Goal: Task Accomplishment & Management: Use online tool/utility

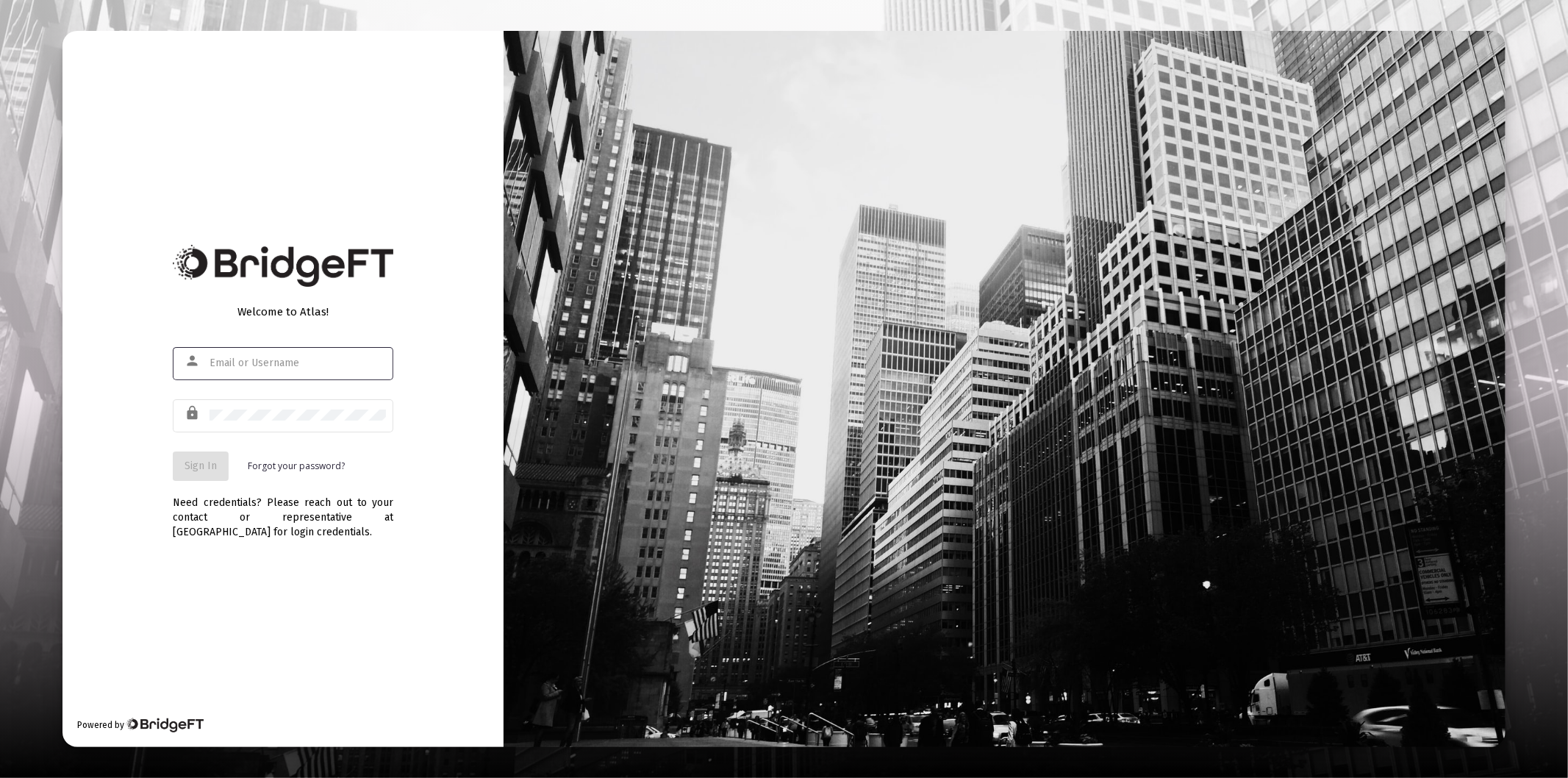
click at [280, 364] on input "text" at bounding box center [297, 363] width 177 height 11
type input "[PERSON_NAME][EMAIL_ADDRESS][DOMAIN_NAME]"
click at [284, 429] on div at bounding box center [297, 415] width 177 height 36
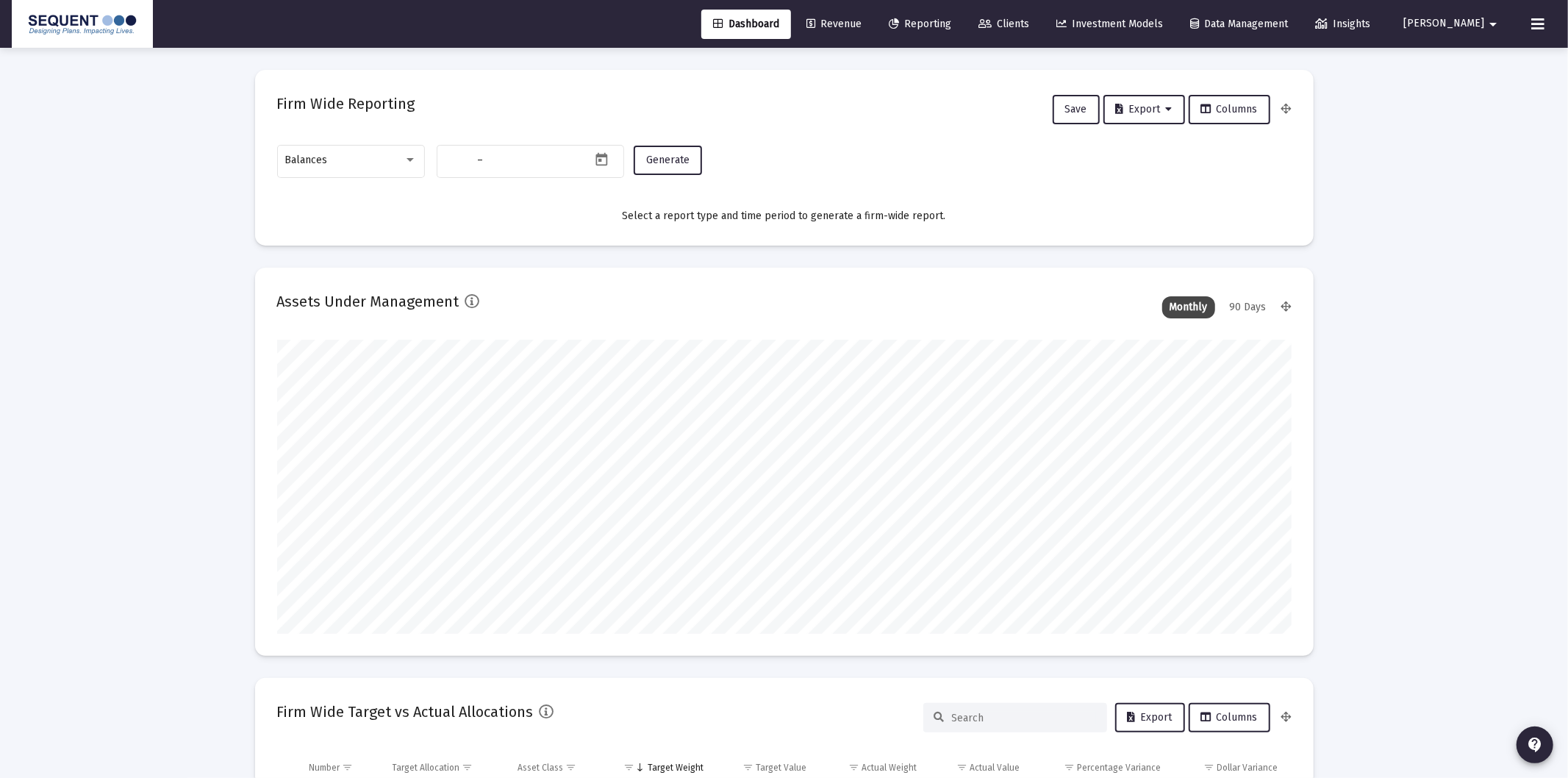
type input "[DATE]"
click at [1051, 4] on div "Dashboard Revenue Reporting Clients Investment Models Data Management Insights …" at bounding box center [777, 24] width 1532 height 48
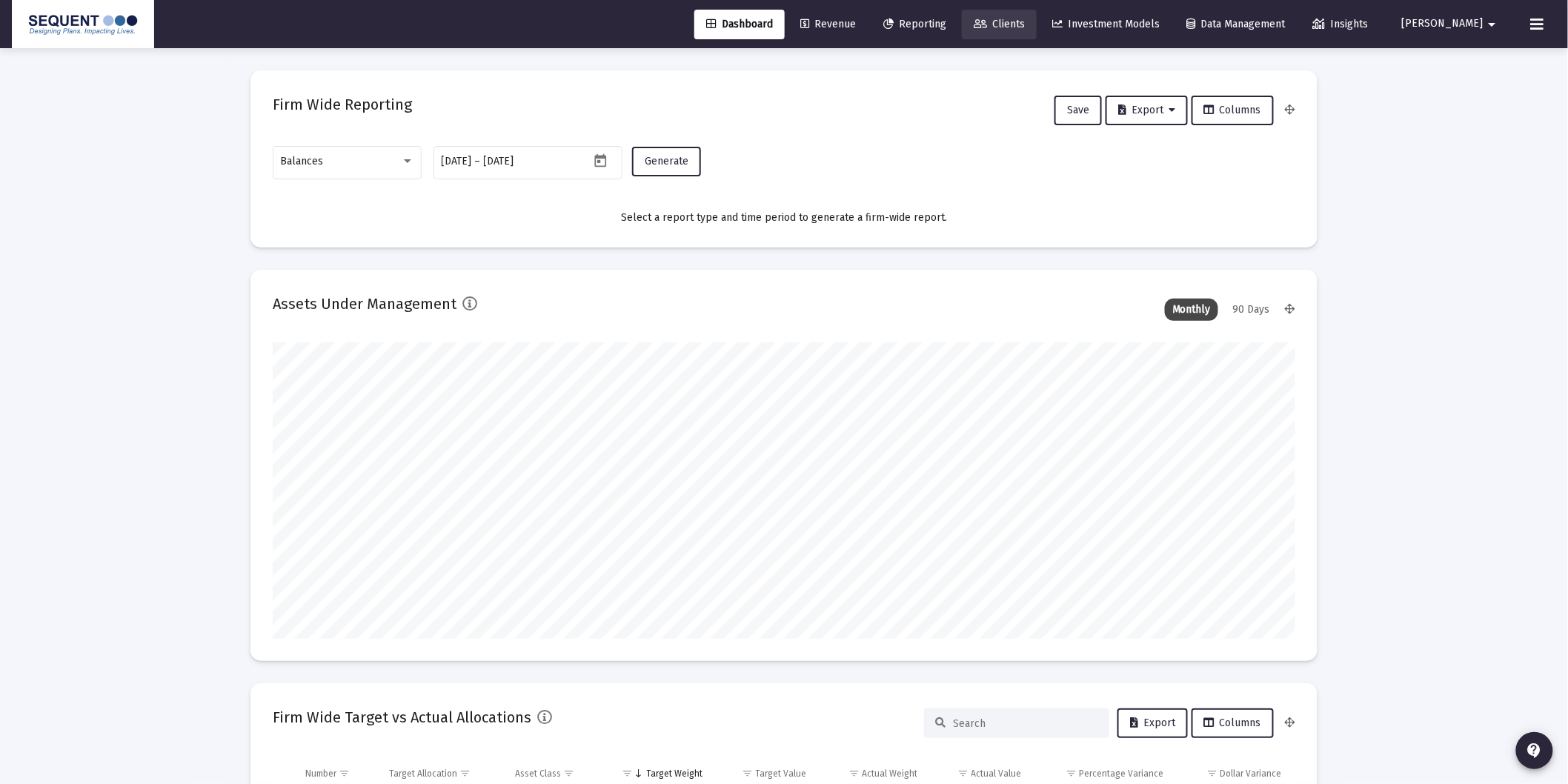
click at [1037, 15] on link "Clients" at bounding box center [999, 25] width 75 height 30
click at [1025, 18] on span "Clients" at bounding box center [999, 24] width 51 height 12
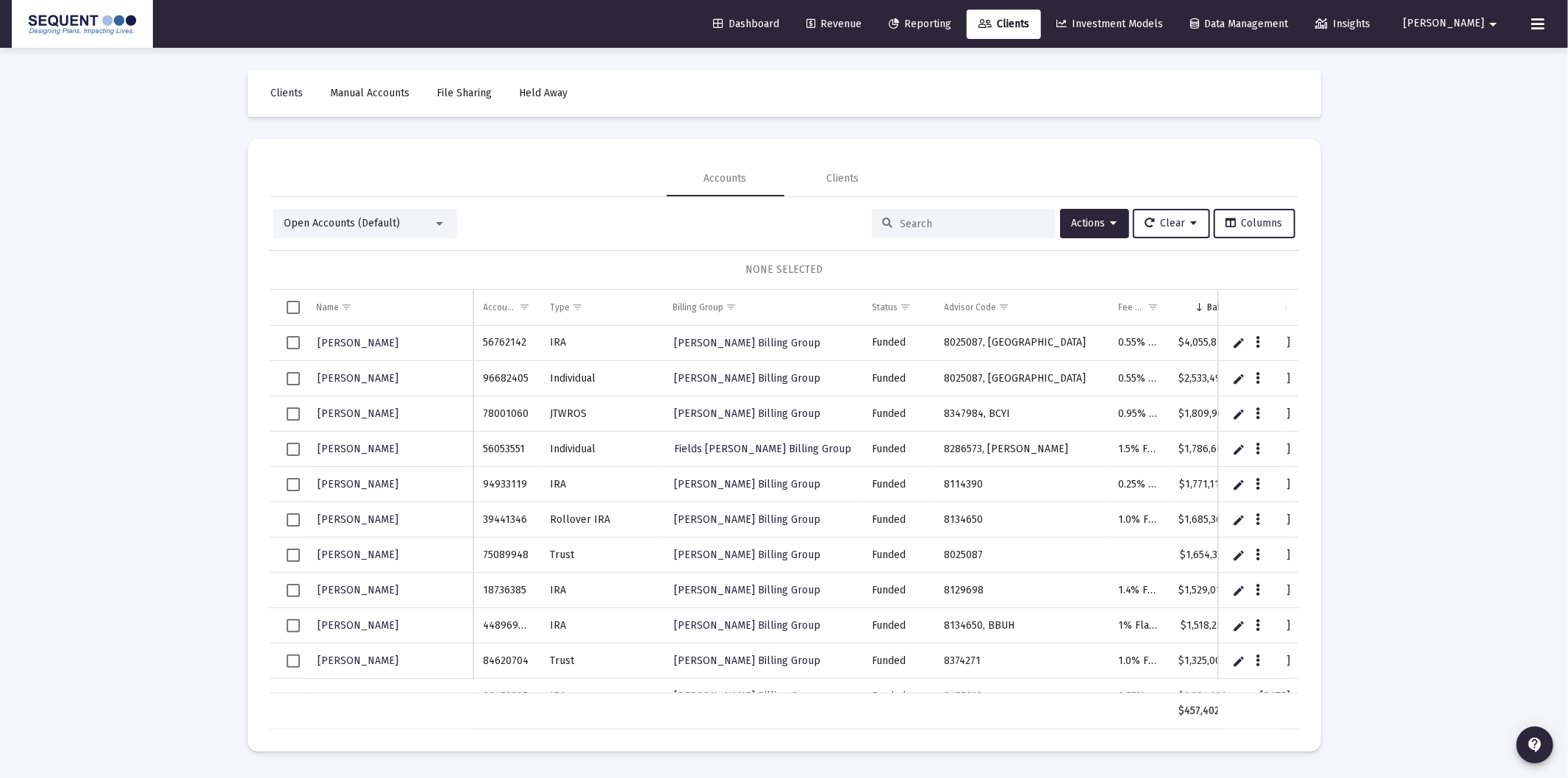
click at [989, 214] on div at bounding box center [964, 223] width 184 height 29
click at [884, 222] on icon at bounding box center [888, 223] width 11 height 11
click at [901, 222] on input at bounding box center [972, 223] width 144 height 12
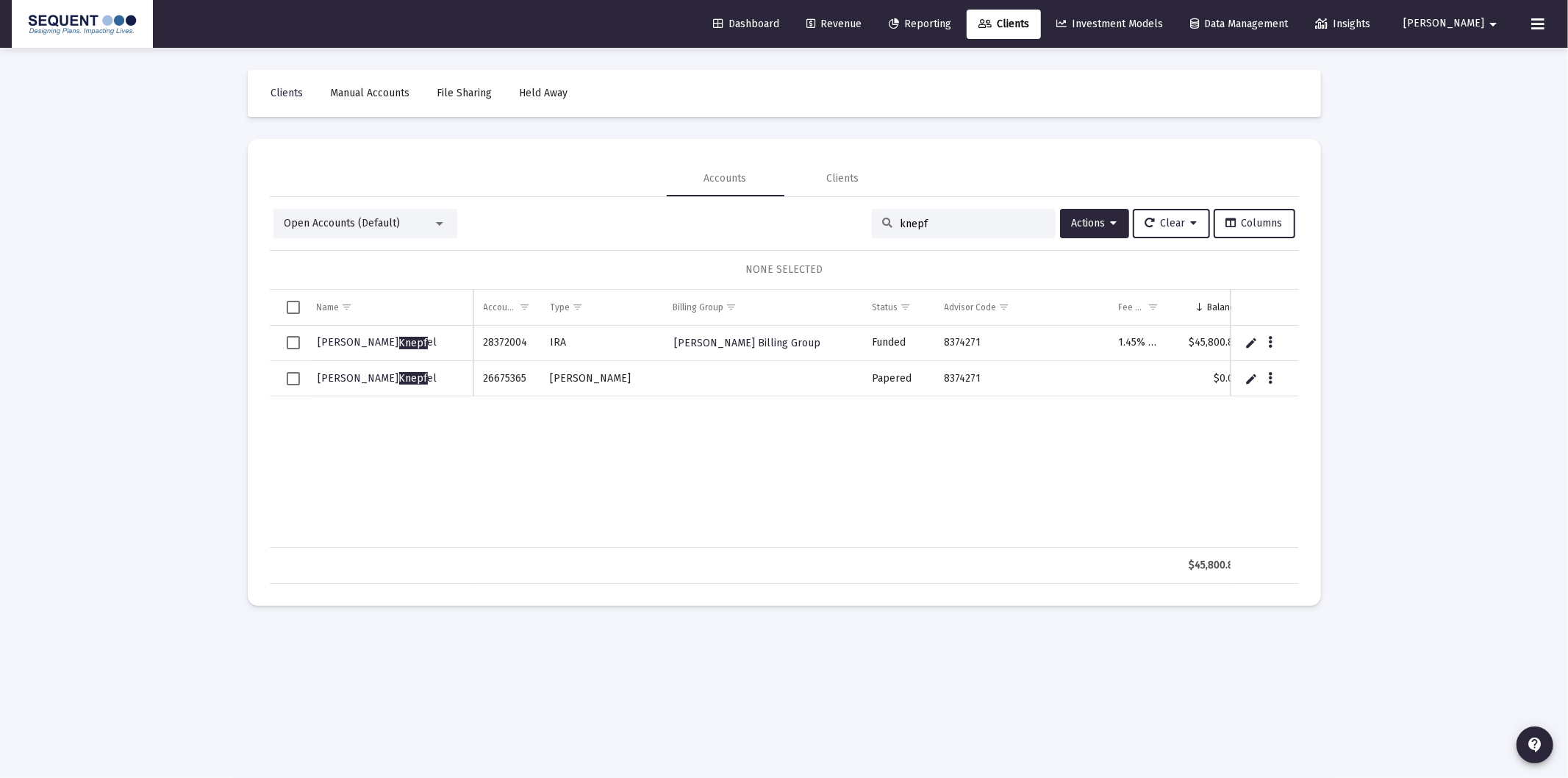
type input "knepf"
click at [751, 32] on link "Dashboard" at bounding box center [747, 24] width 90 height 29
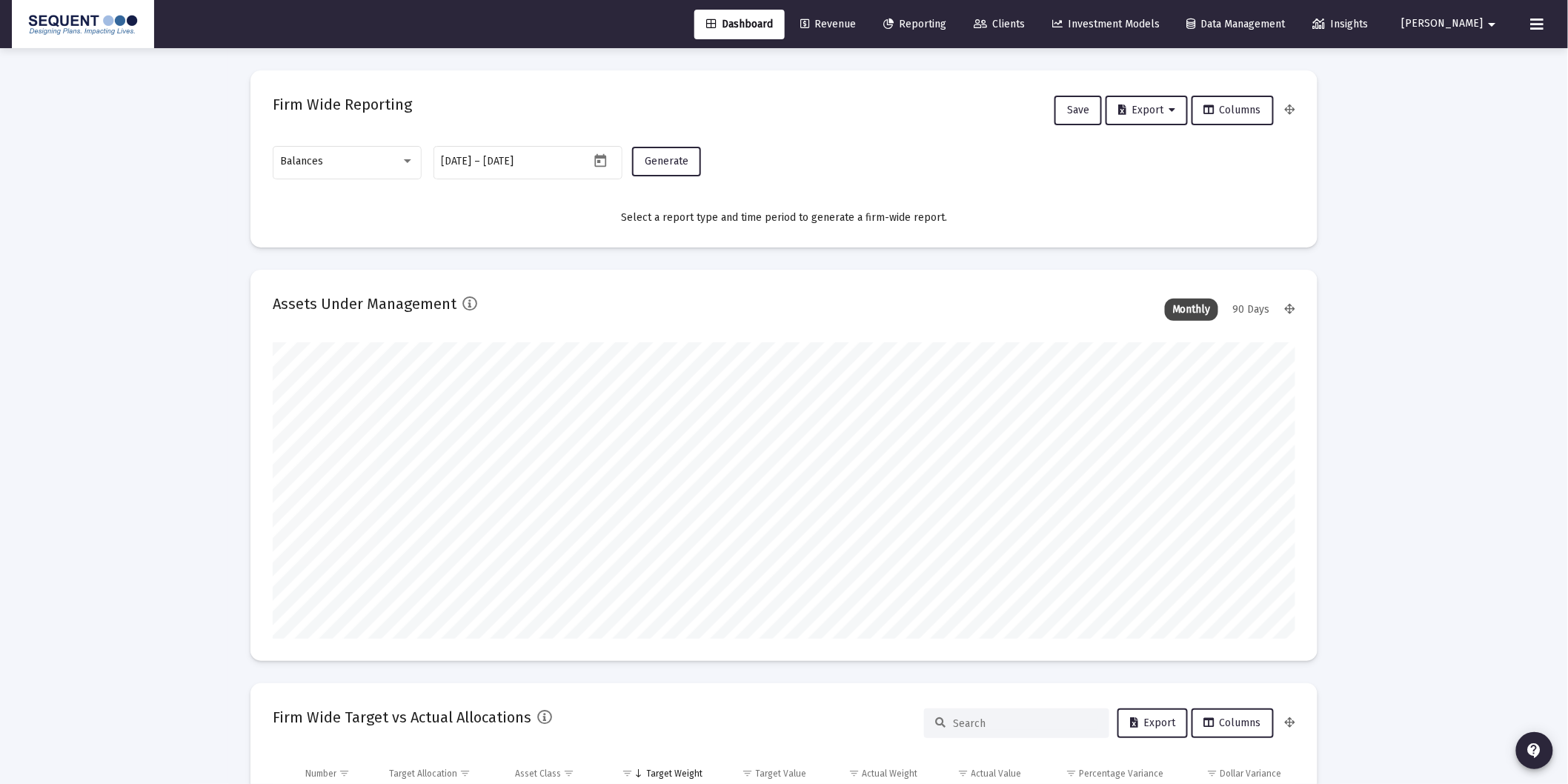
scroll to position [296, 1023]
click at [359, 160] on div "Balances" at bounding box center [341, 161] width 120 height 11
click at [337, 64] on span "Transactions" at bounding box center [347, 68] width 133 height 31
click at [673, 160] on span "Generate" at bounding box center [666, 161] width 44 height 12
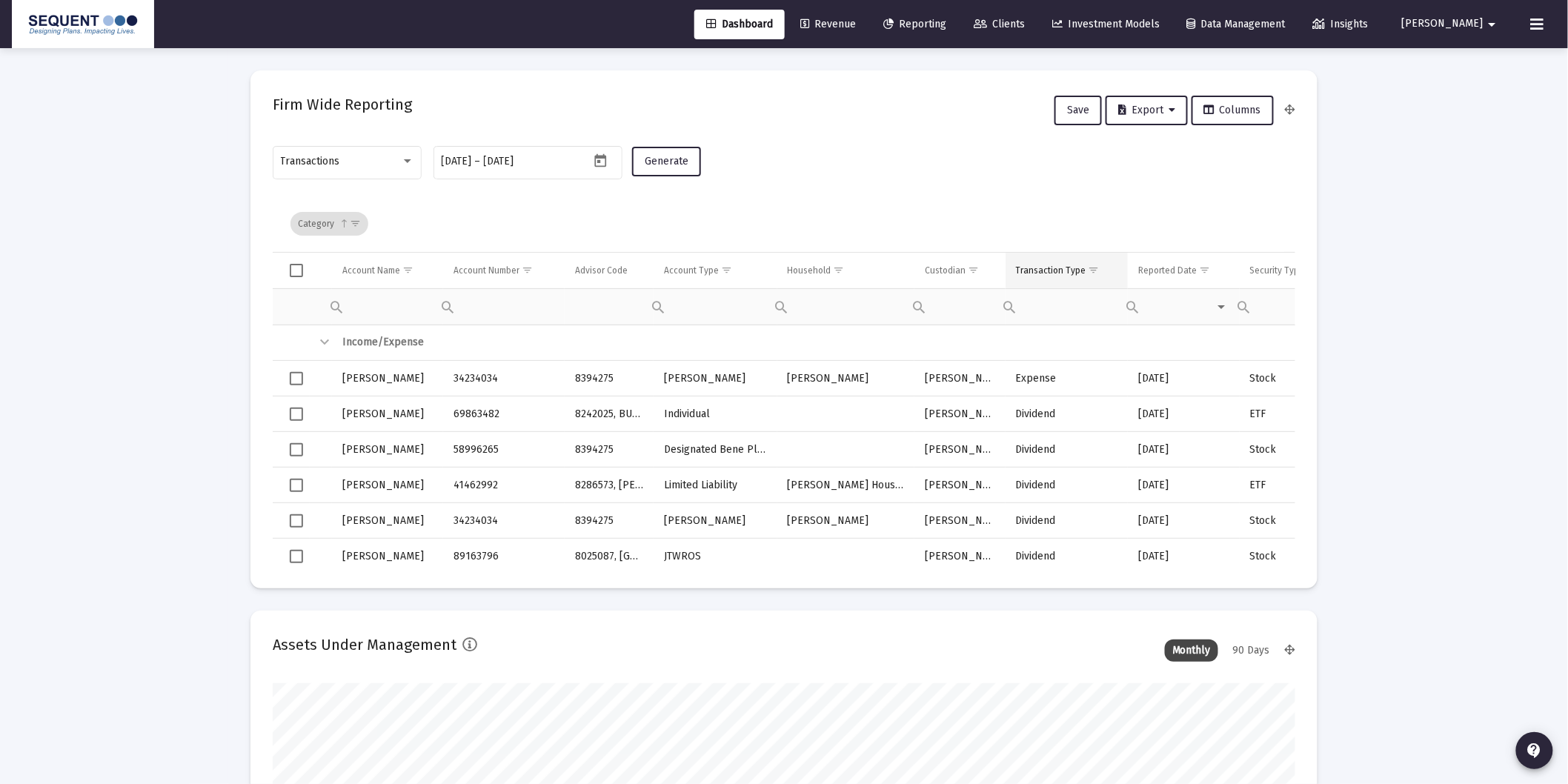
click at [1088, 269] on span "Show filter options for column 'Transaction Type'" at bounding box center [1094, 270] width 11 height 11
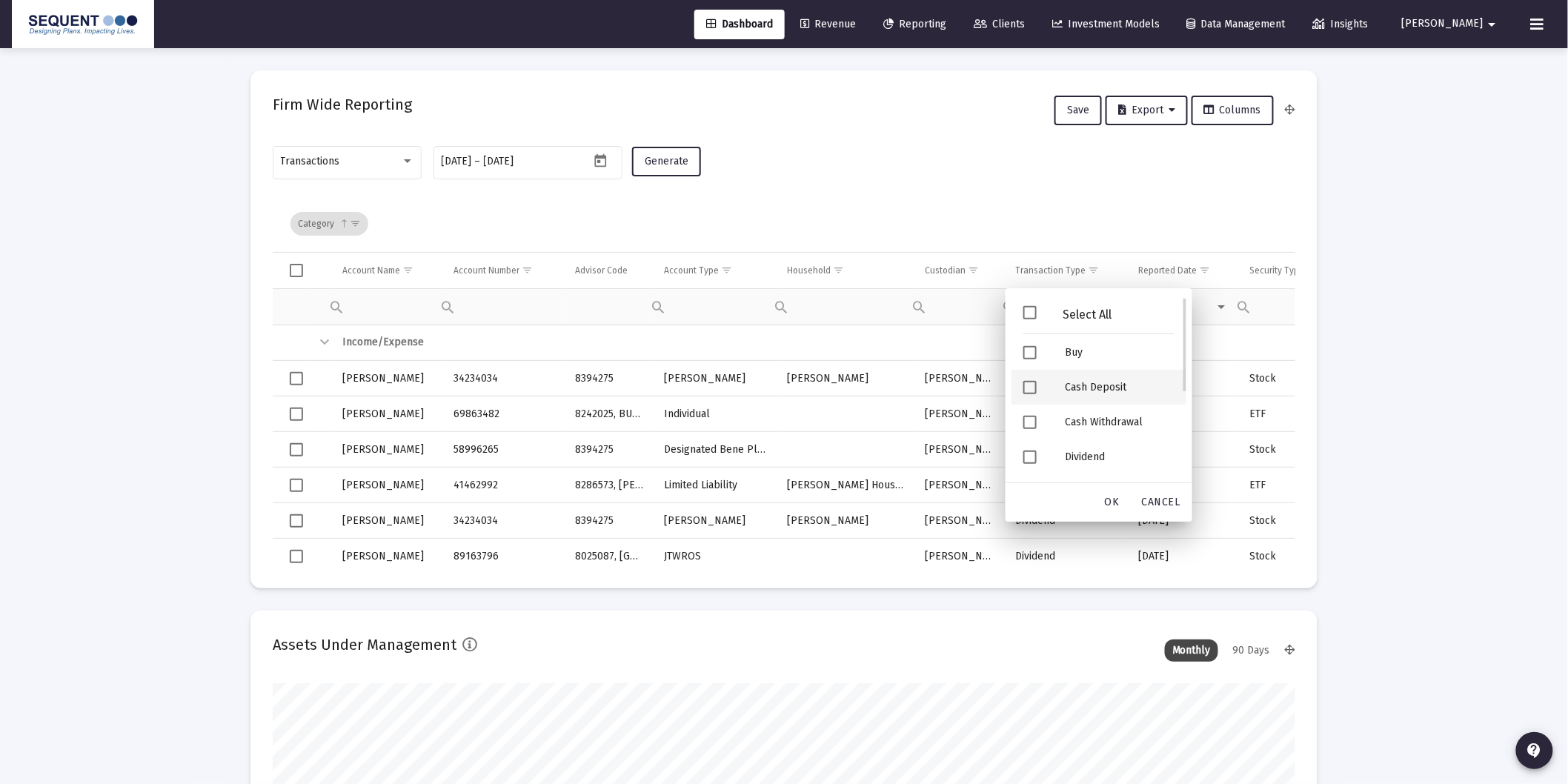
click at [1109, 390] on div "Cash Deposit" at bounding box center [1120, 387] width 133 height 34
click at [1122, 502] on div "OK" at bounding box center [1112, 502] width 48 height 26
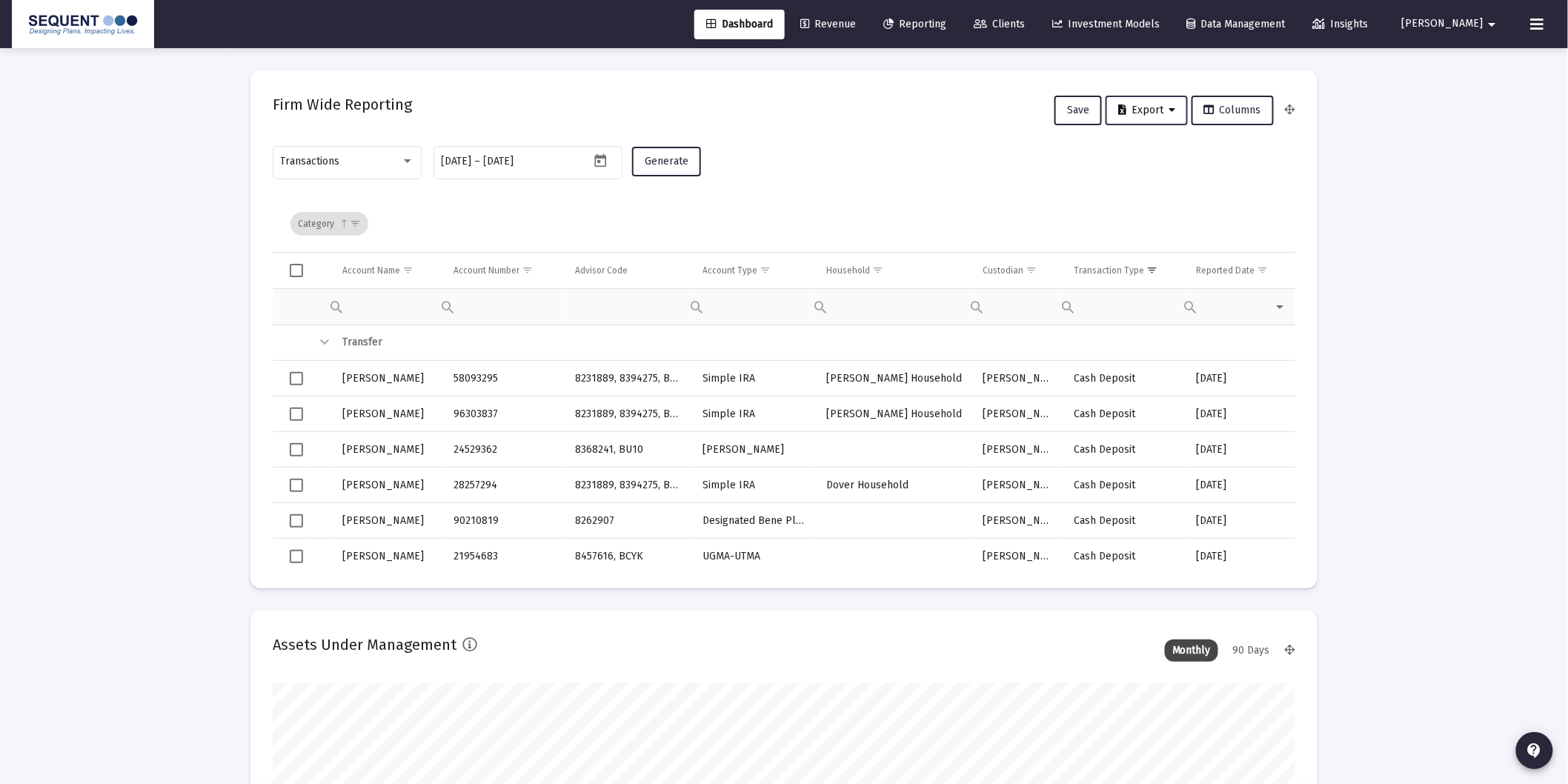
click at [1165, 105] on span "Export" at bounding box center [1146, 109] width 57 height 12
click at [1113, 264] on div at bounding box center [784, 392] width 1568 height 784
click at [1113, 264] on div "Transaction Type" at bounding box center [1109, 270] width 71 height 11
click at [1168, 110] on span "Export" at bounding box center [1146, 109] width 57 height 12
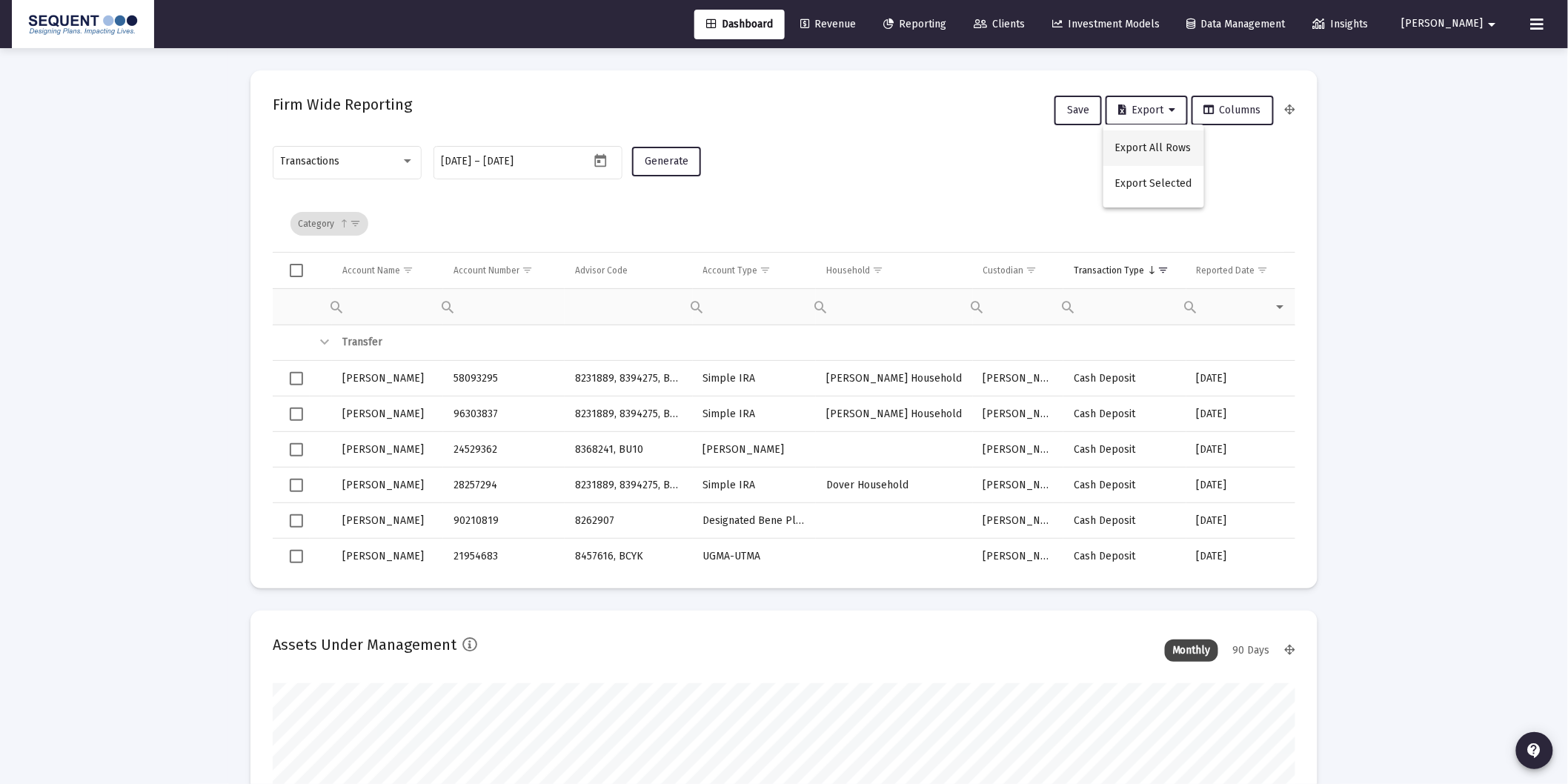
click at [1156, 146] on button "Export All Rows" at bounding box center [1153, 148] width 101 height 35
click at [1161, 268] on span "Show filter options for column 'Transaction Type'" at bounding box center [1163, 270] width 11 height 11
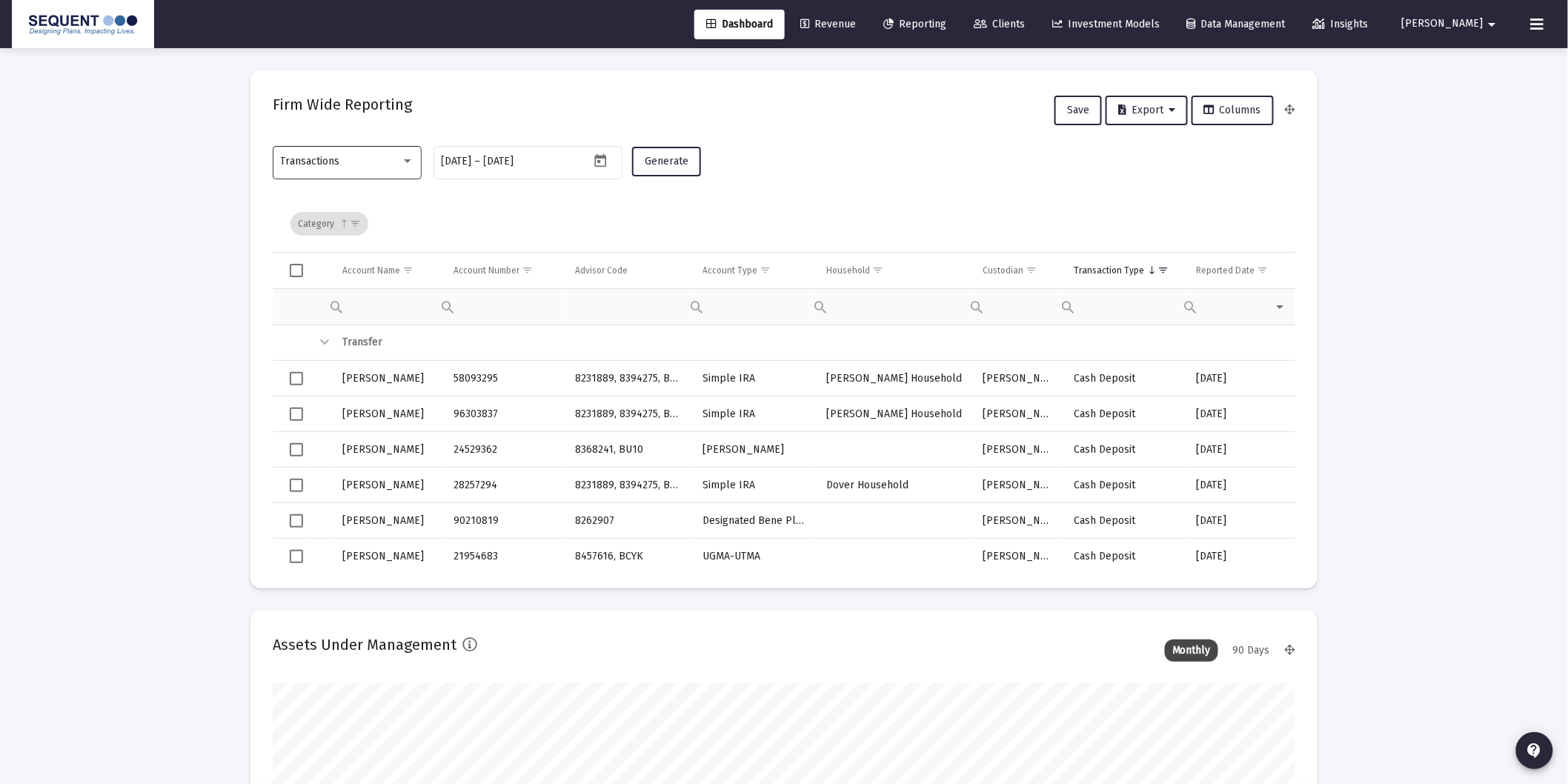
click at [391, 166] on div "Transactions" at bounding box center [341, 161] width 120 height 11
click at [473, 213] on div at bounding box center [784, 392] width 1568 height 784
click at [590, 155] on div at bounding box center [602, 160] width 25 height 21
click at [600, 159] on icon "Open calendar" at bounding box center [600, 161] width 16 height 16
click at [490, 212] on icon "Choose month and year" at bounding box center [486, 210] width 7 height 4
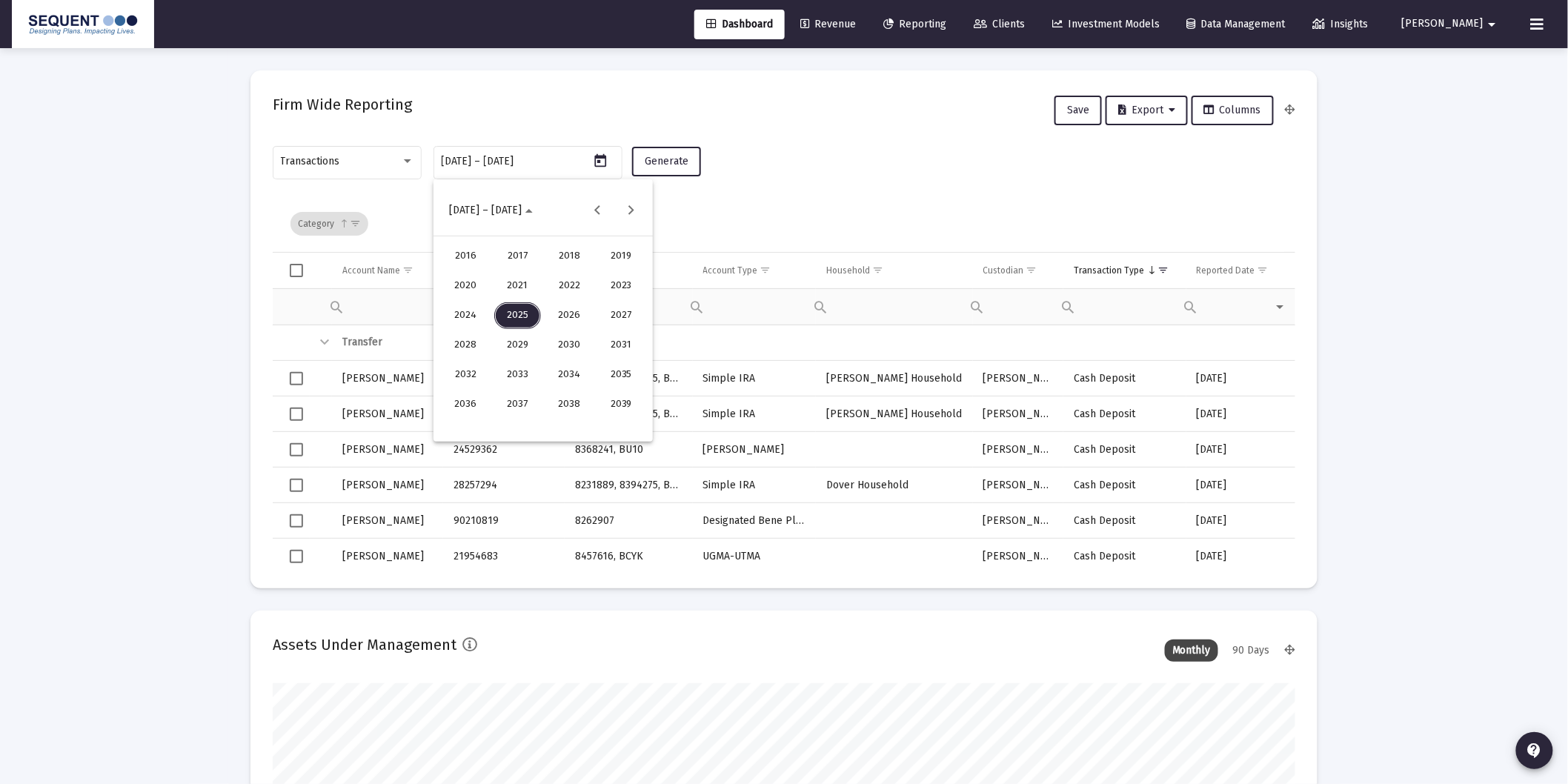
click at [519, 317] on div "2025" at bounding box center [517, 315] width 47 height 26
click at [460, 287] on div "JAN" at bounding box center [466, 286] width 47 height 26
click at [534, 289] on button "1" at bounding box center [543, 277] width 30 height 30
type input "[DATE]"
click at [503, 216] on button "[DATE]" at bounding box center [469, 210] width 65 height 30
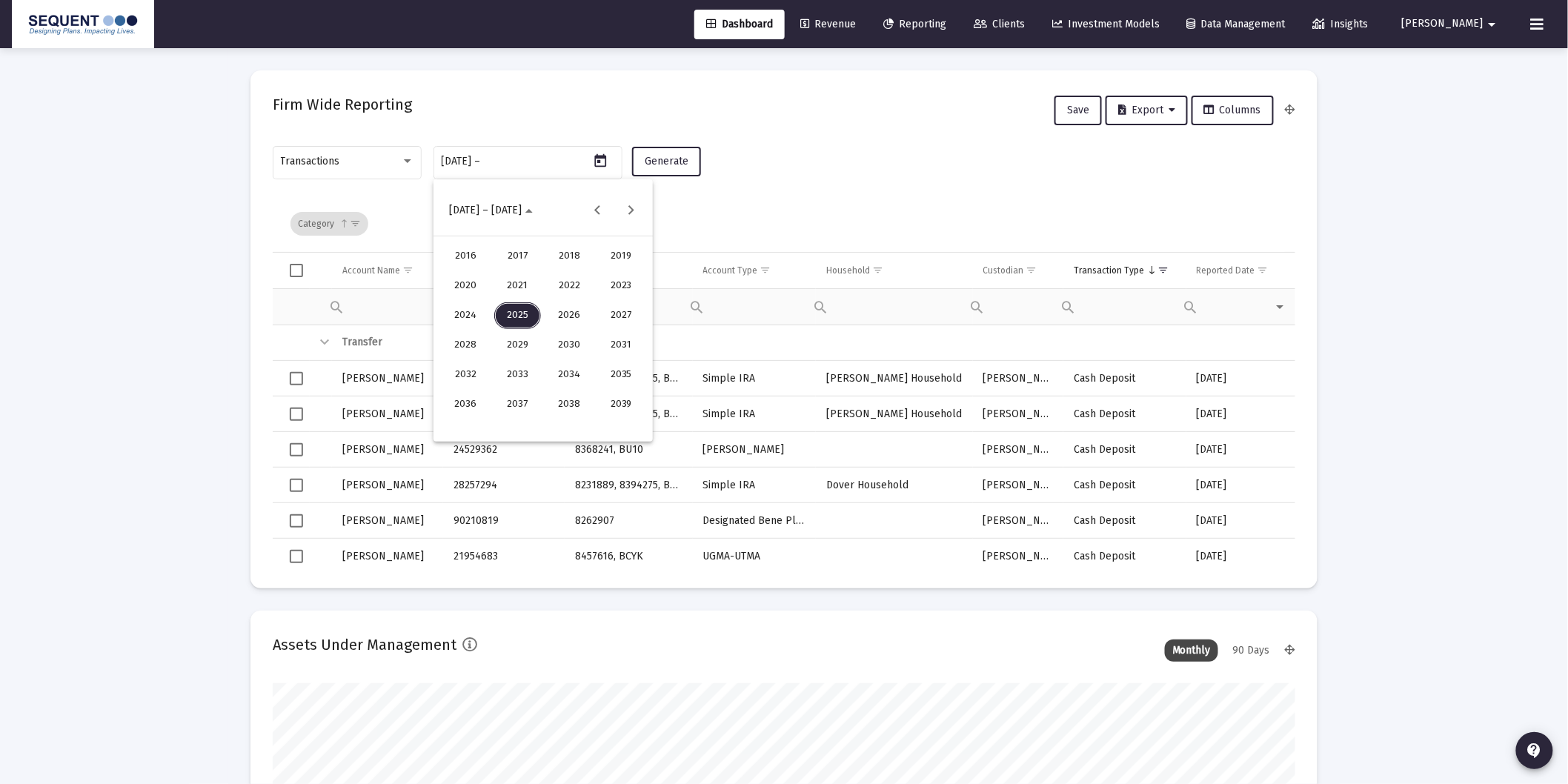
click at [524, 319] on div "2025" at bounding box center [517, 315] width 47 height 26
click at [617, 316] on div "AUG" at bounding box center [621, 315] width 47 height 26
click at [524, 337] on div "12" at bounding box center [513, 336] width 26 height 26
type input "[DATE]"
click at [672, 171] on button "Generate" at bounding box center [667, 162] width 69 height 30
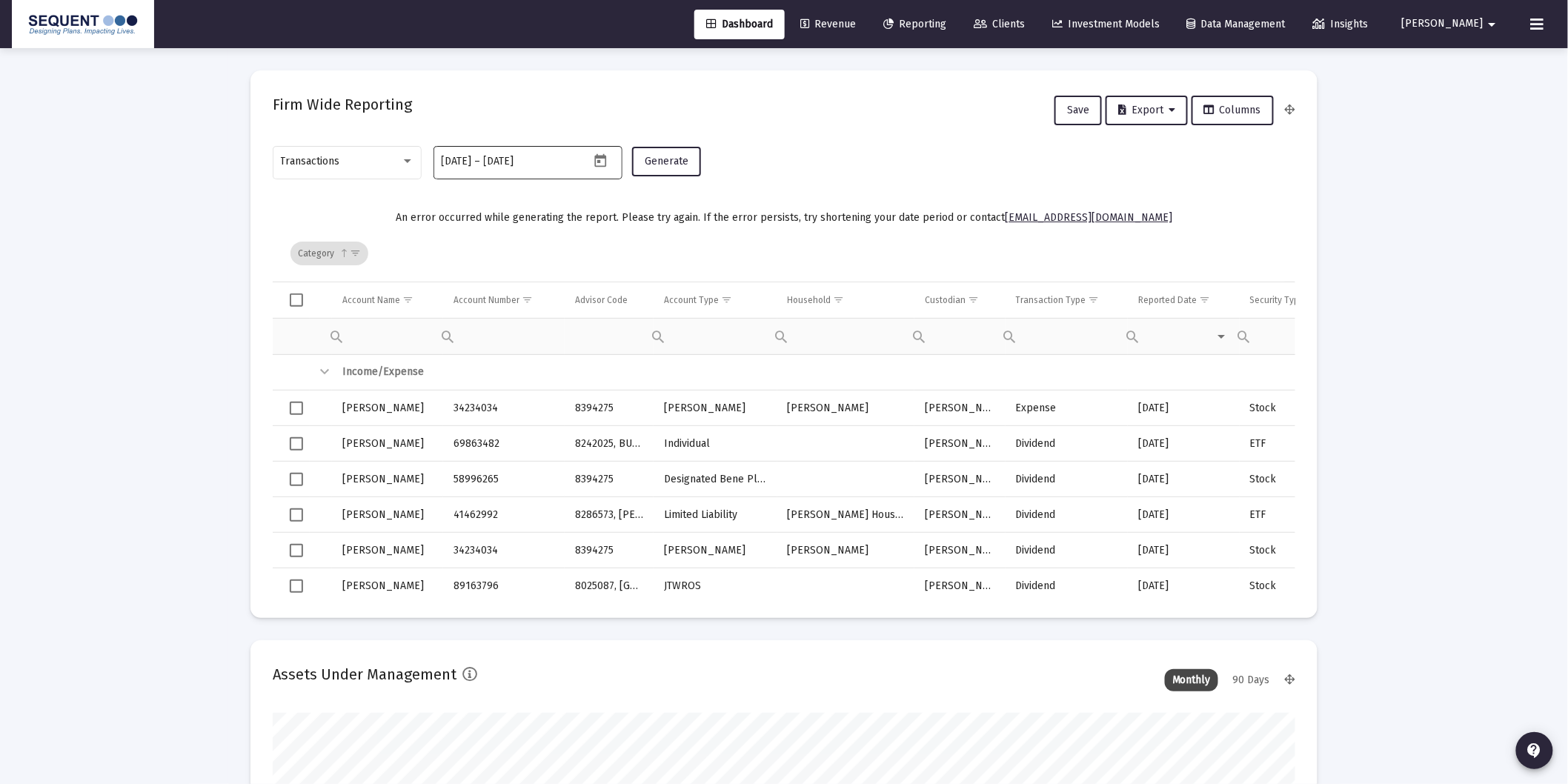
click at [599, 160] on icon "Open calendar" at bounding box center [600, 160] width 11 height 13
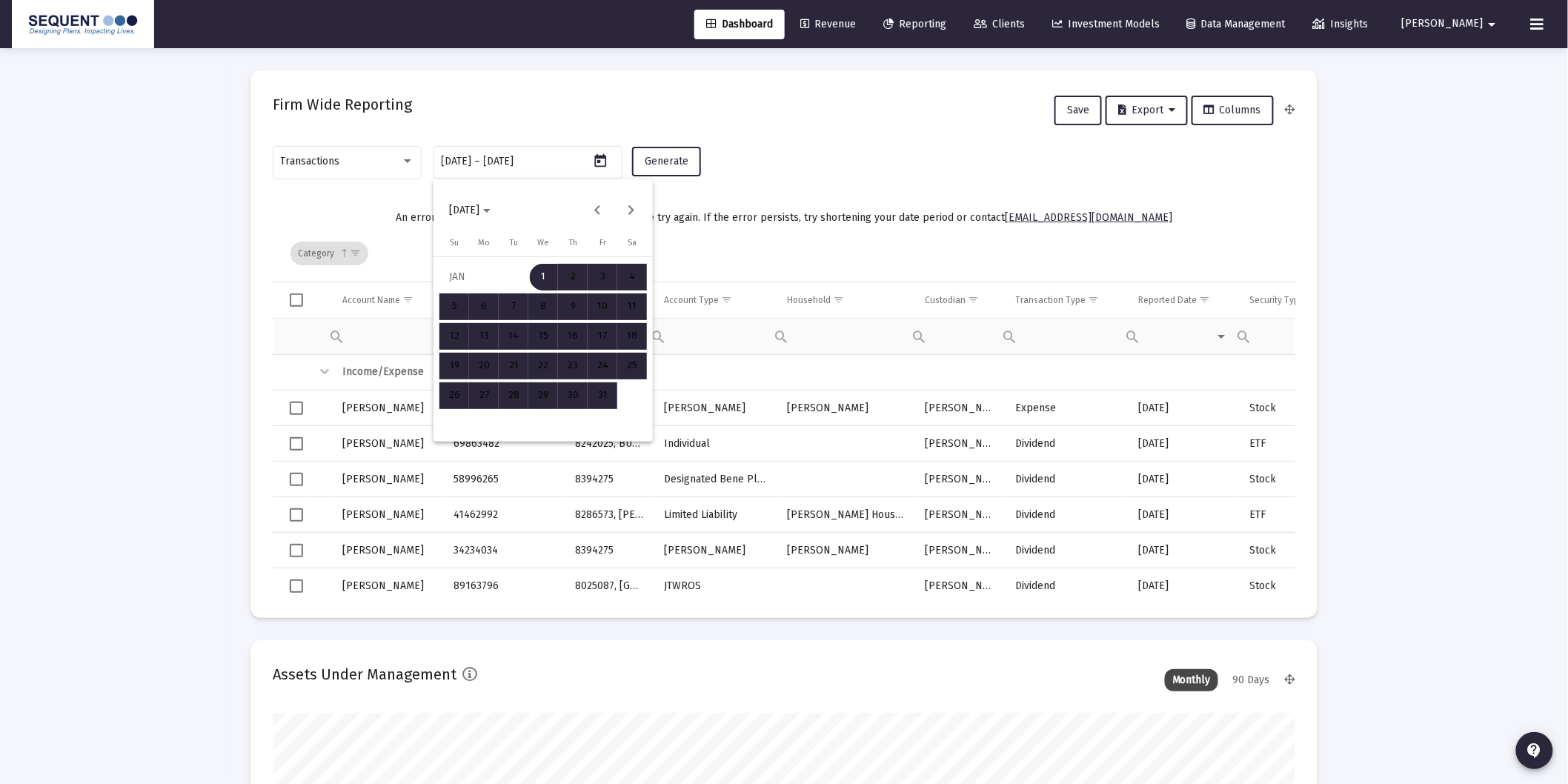
click at [544, 272] on div "1" at bounding box center [543, 277] width 26 height 26
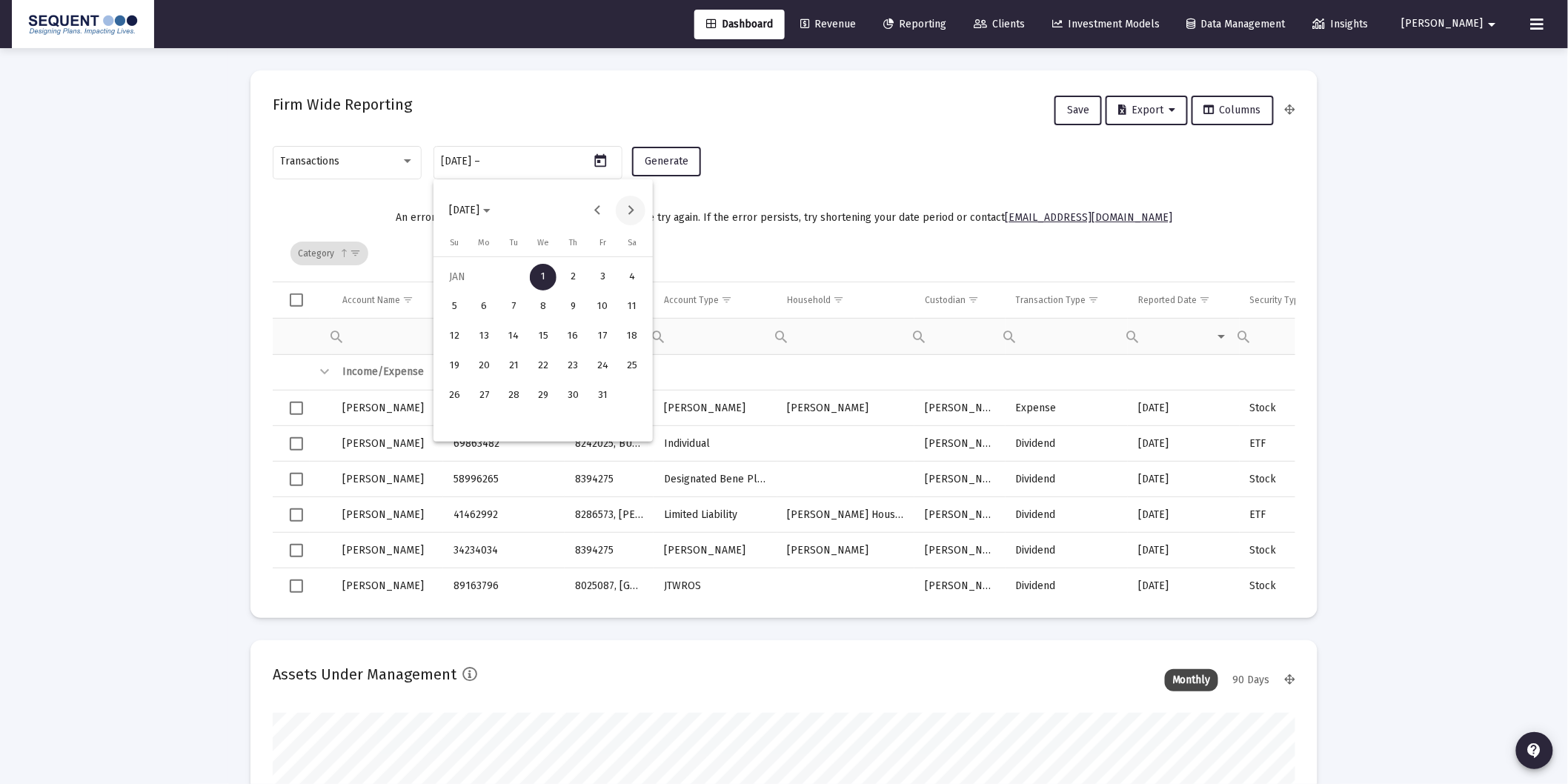
click at [628, 210] on button "Next month" at bounding box center [631, 210] width 30 height 30
click at [625, 211] on button "Next month" at bounding box center [631, 210] width 30 height 30
click at [623, 397] on div "31" at bounding box center [632, 396] width 26 height 26
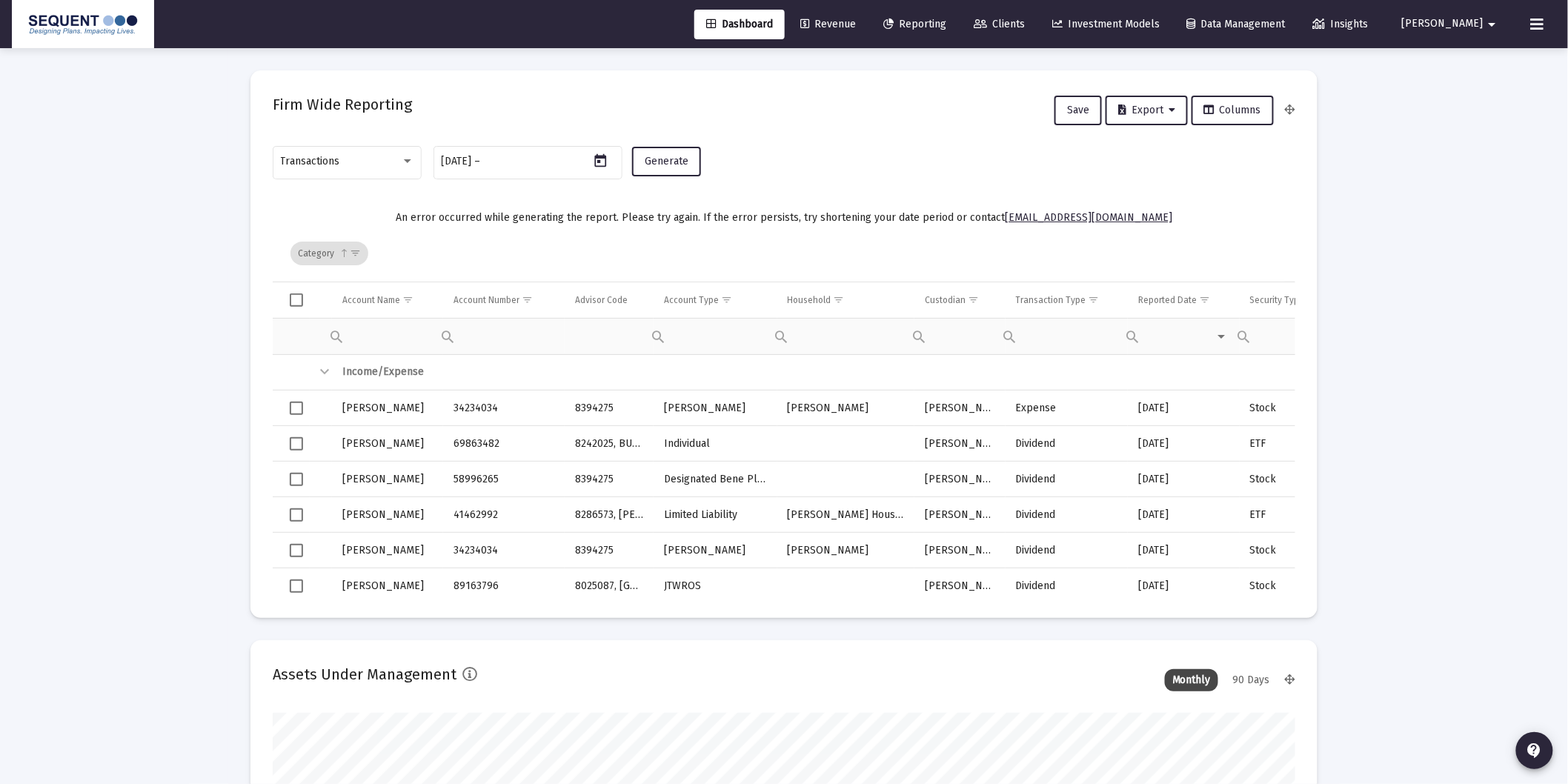
type input "[DATE]"
click at [674, 167] on button "Generate" at bounding box center [667, 162] width 69 height 30
